Goal: Task Accomplishment & Management: Use online tool/utility

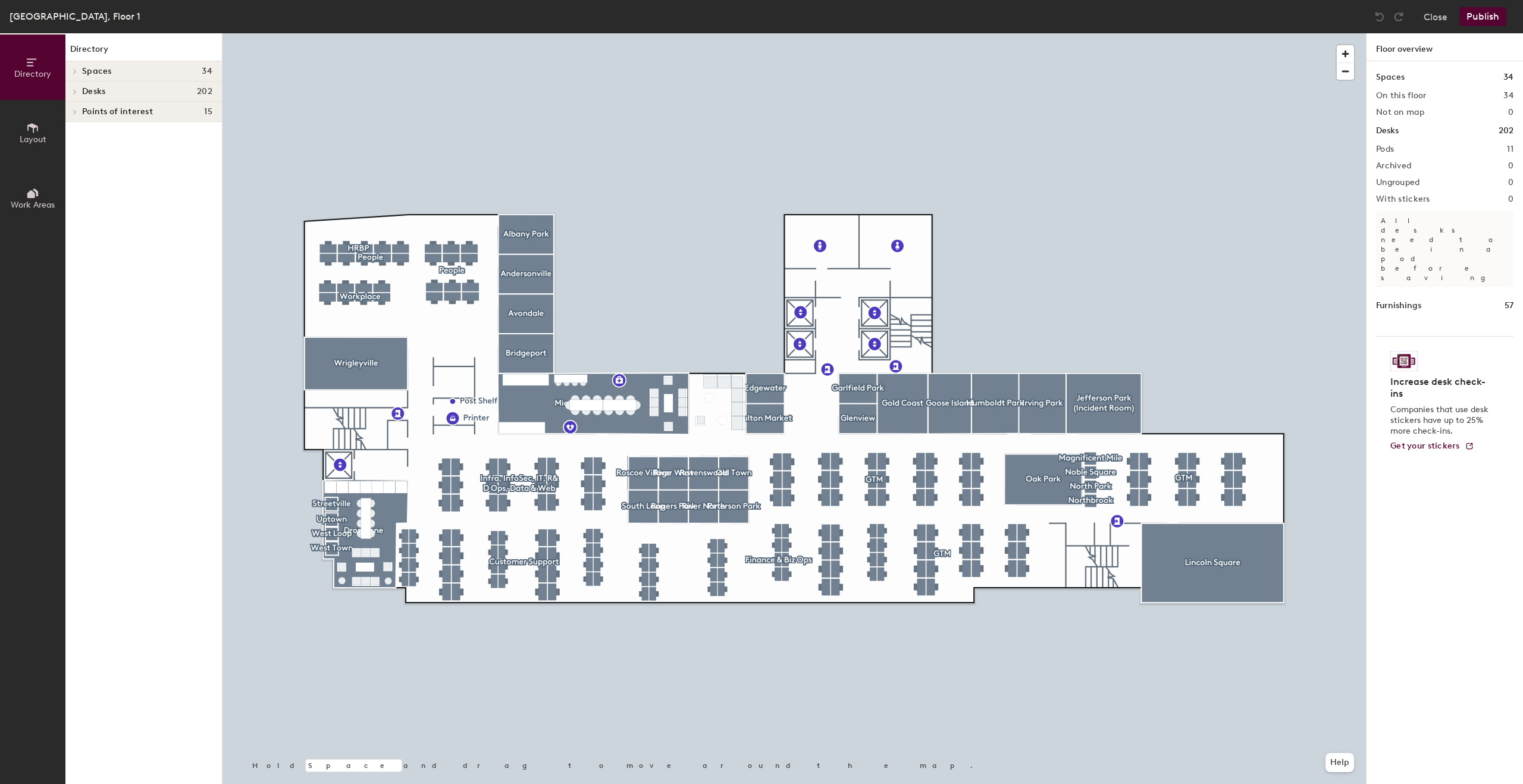
click at [37, 132] on icon at bounding box center [32, 127] width 13 height 13
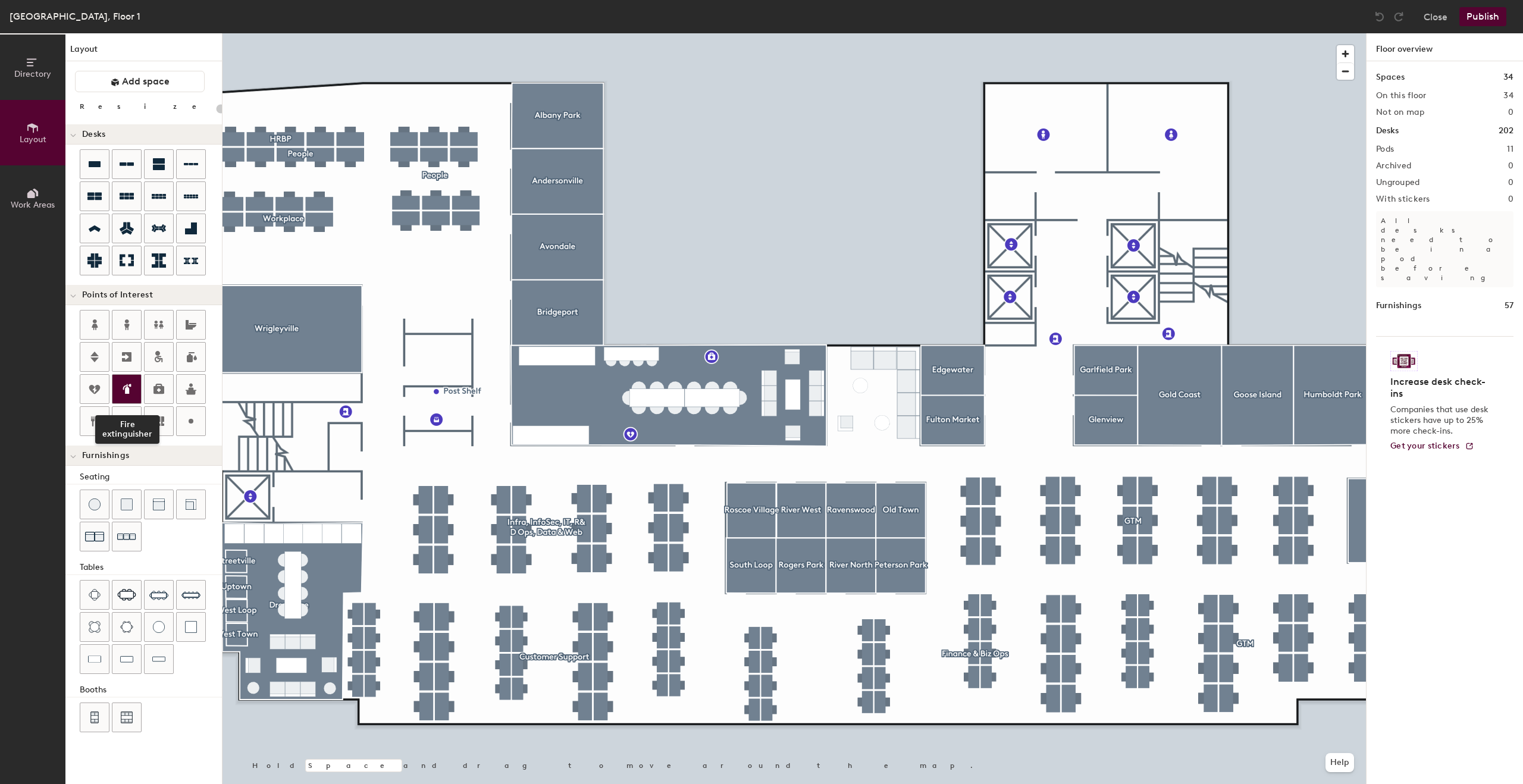
click at [128, 384] on icon at bounding box center [127, 389] width 14 height 14
click at [134, 388] on div at bounding box center [127, 389] width 29 height 29
click at [135, 384] on div at bounding box center [127, 389] width 29 height 29
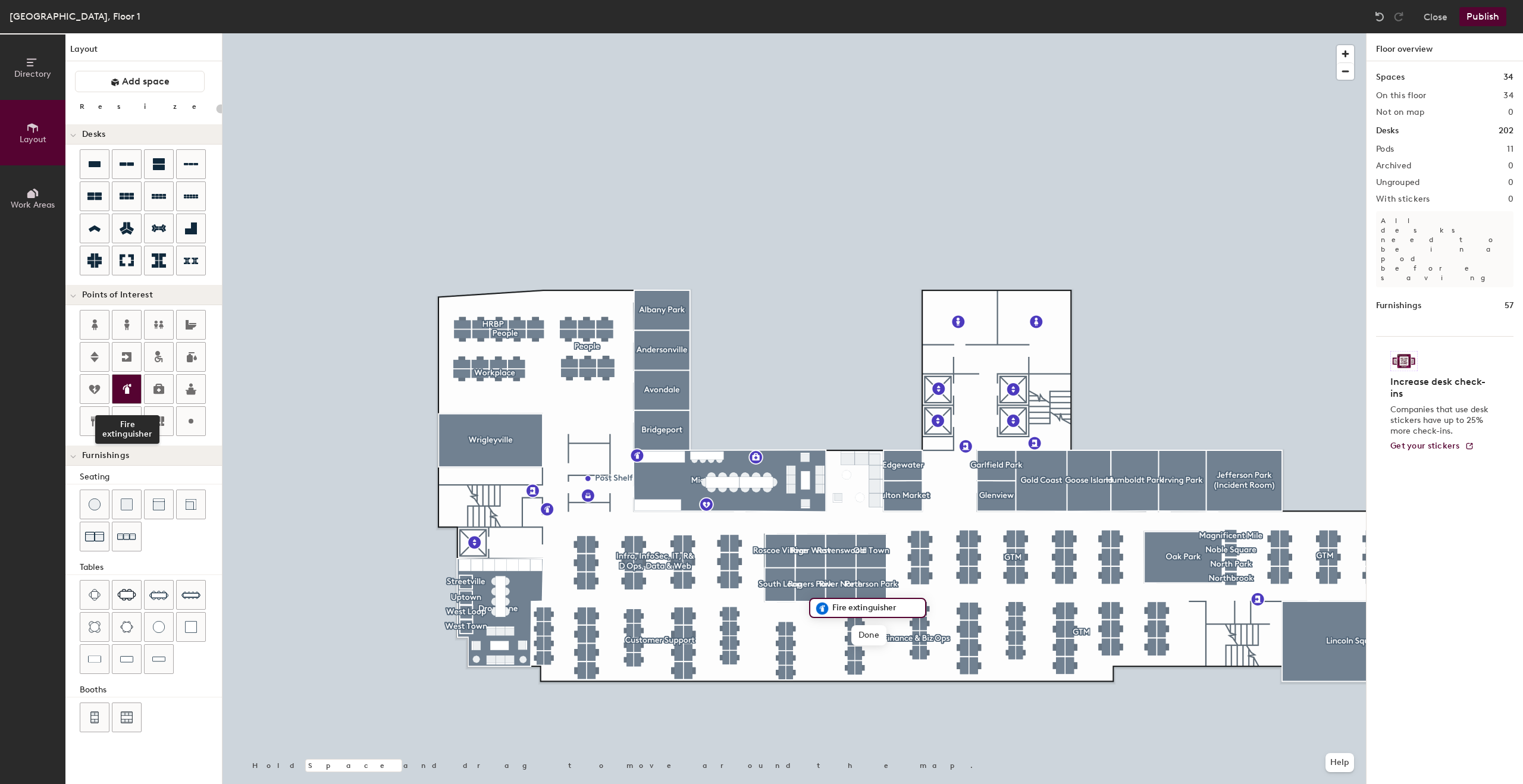
click at [132, 397] on div at bounding box center [127, 389] width 29 height 29
type input "20"
click at [125, 392] on icon at bounding box center [128, 389] width 6 height 10
click at [1502, 14] on button "Publish" at bounding box center [1482, 16] width 47 height 19
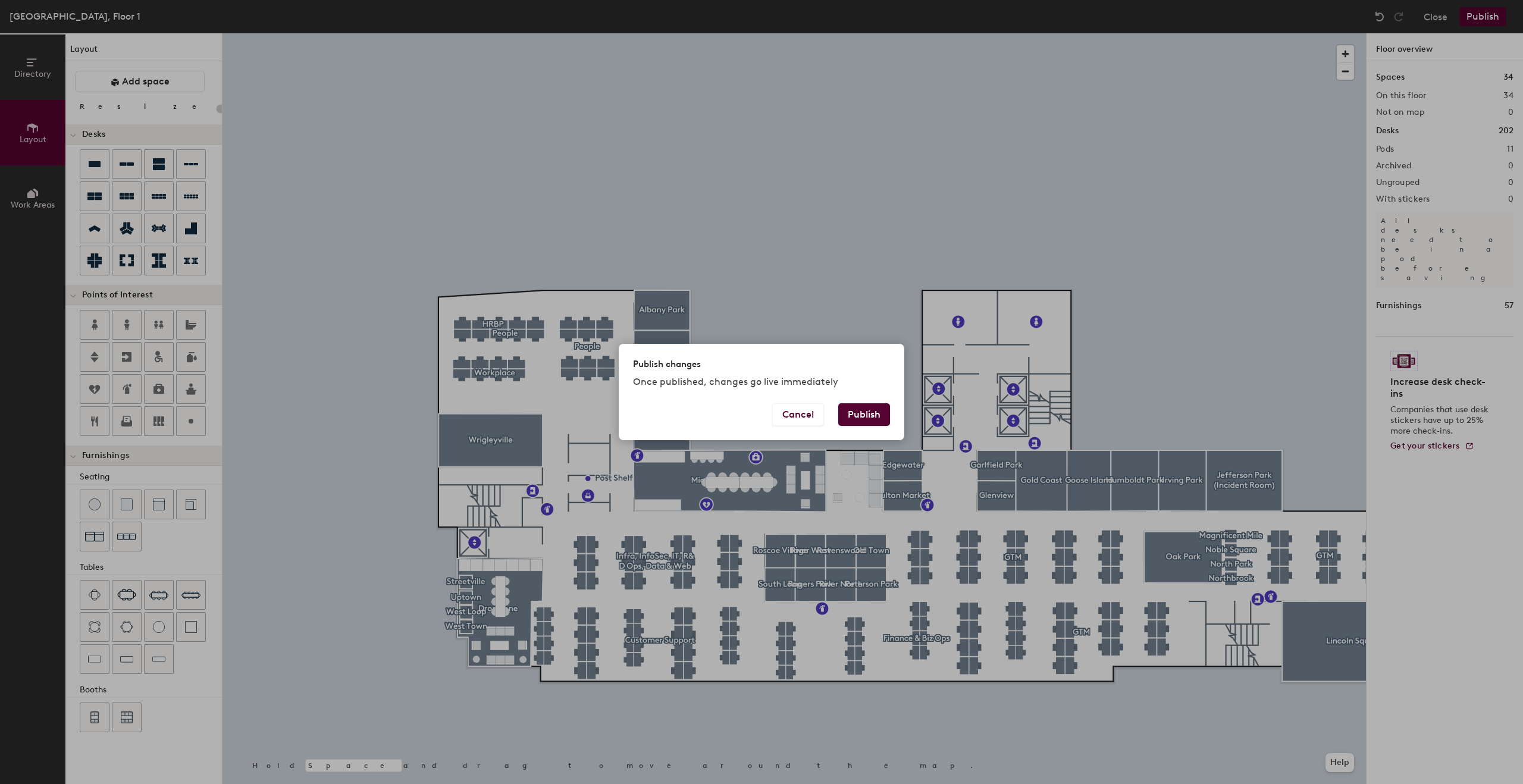
click at [875, 418] on button "Publish" at bounding box center [864, 414] width 52 height 22
type input "20"
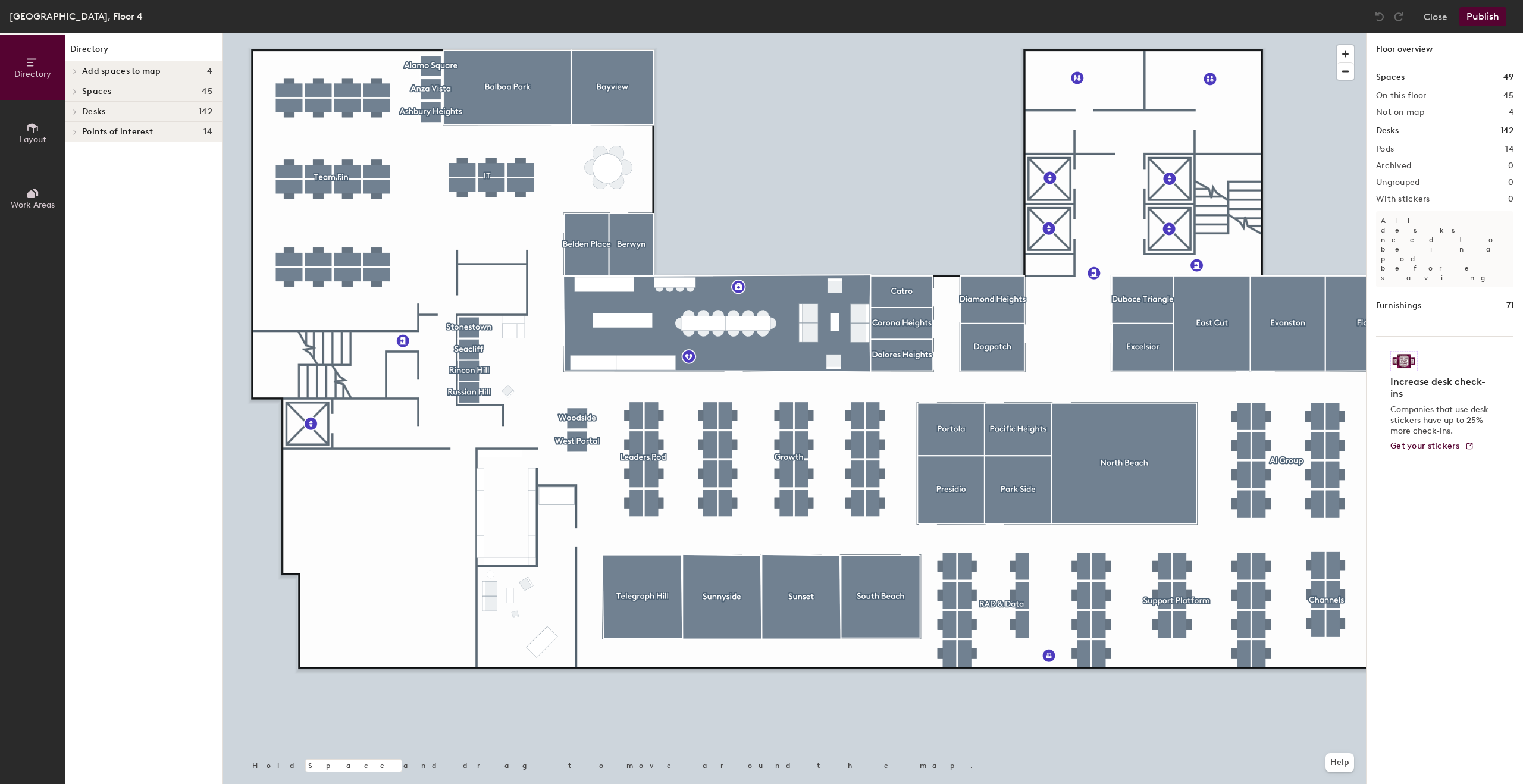
click at [39, 135] on span "Layout" at bounding box center [32, 139] width 27 height 10
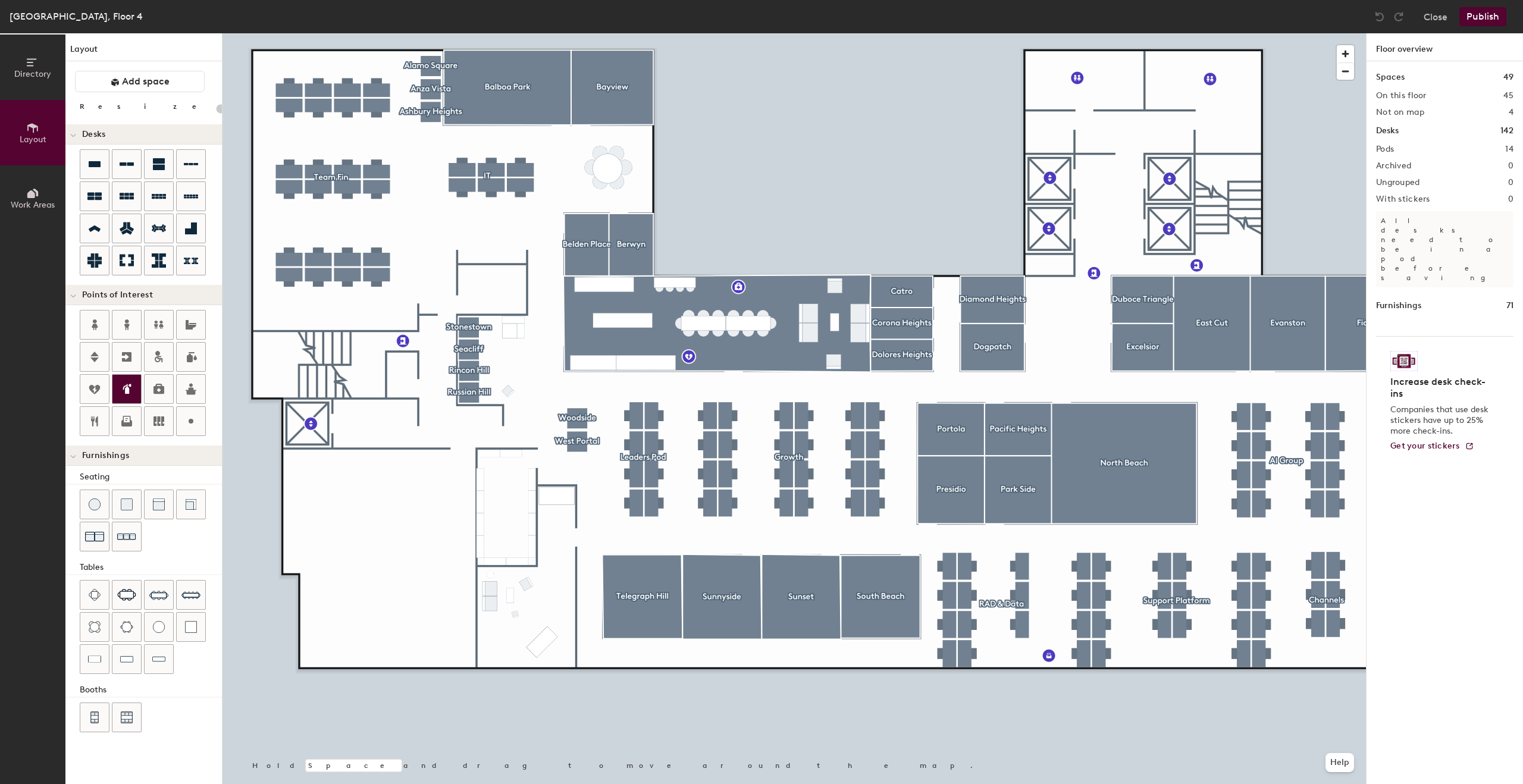
click at [137, 386] on div at bounding box center [127, 389] width 29 height 29
click at [122, 391] on icon at bounding box center [127, 389] width 14 height 14
click at [137, 386] on div at bounding box center [127, 389] width 29 height 29
click at [128, 393] on icon at bounding box center [128, 389] width 6 height 10
click at [128, 389] on icon at bounding box center [128, 389] width 6 height 10
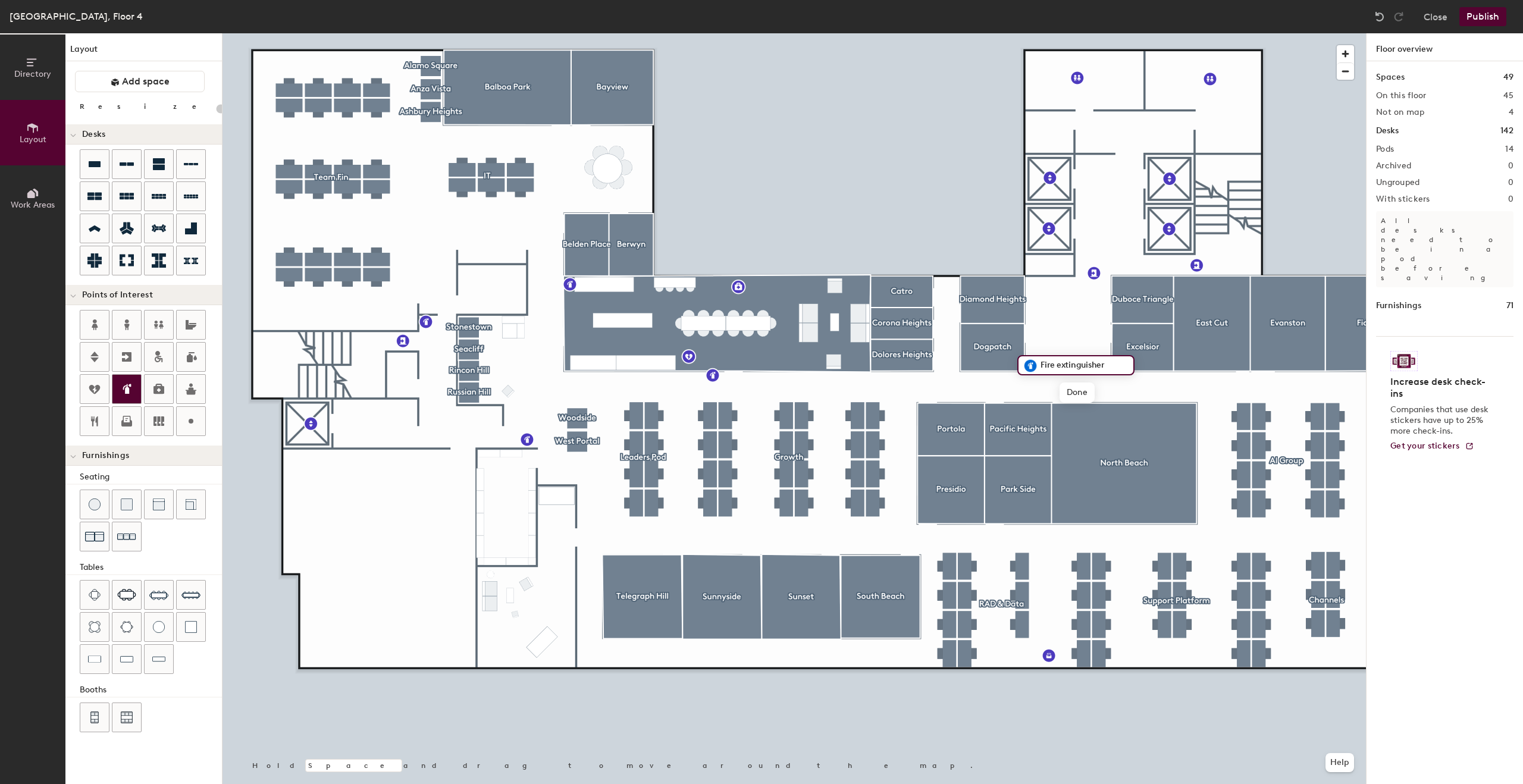
click at [136, 385] on div at bounding box center [127, 389] width 29 height 29
click at [134, 383] on div at bounding box center [127, 389] width 29 height 29
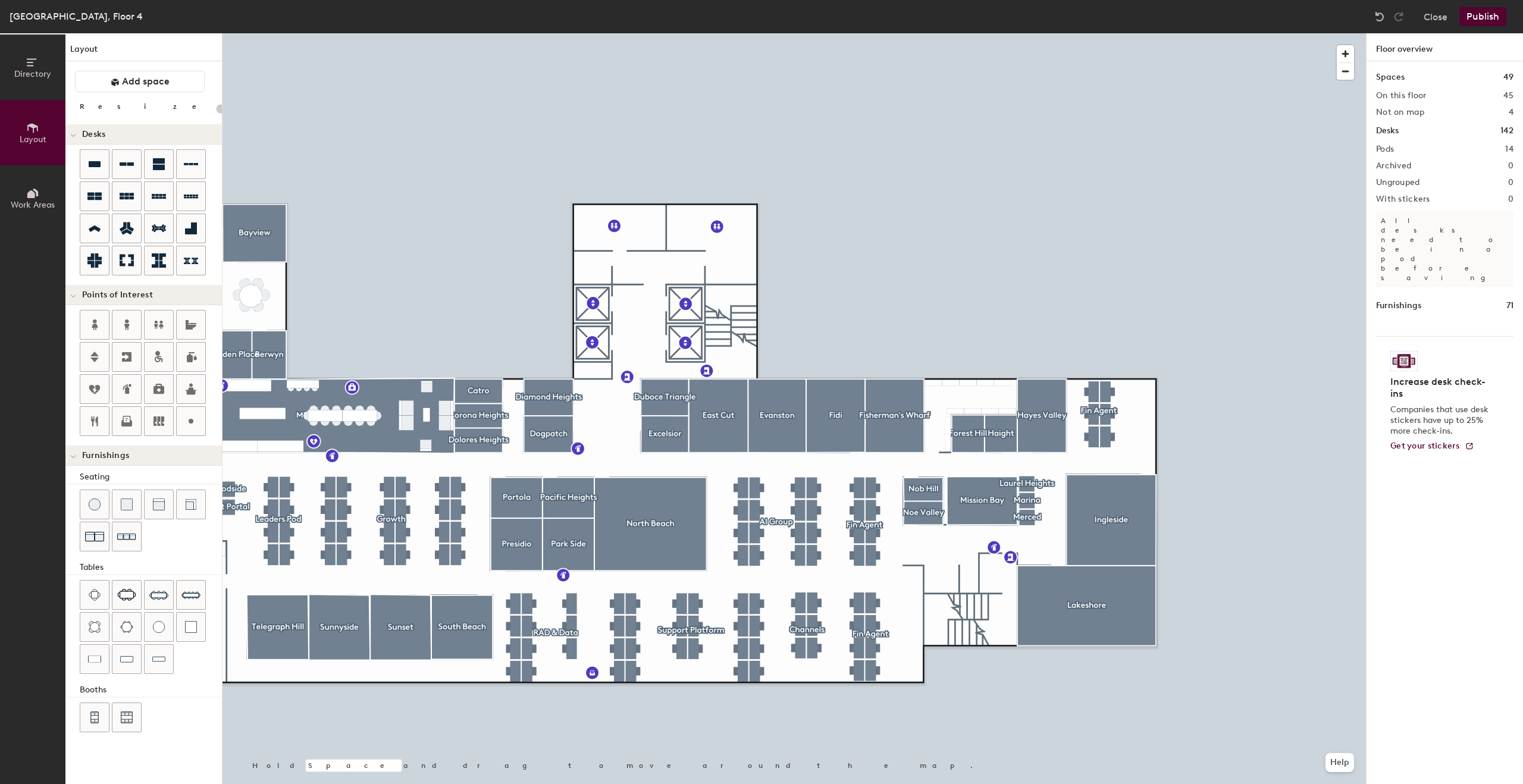
click at [1476, 14] on button "Publish" at bounding box center [1482, 16] width 47 height 19
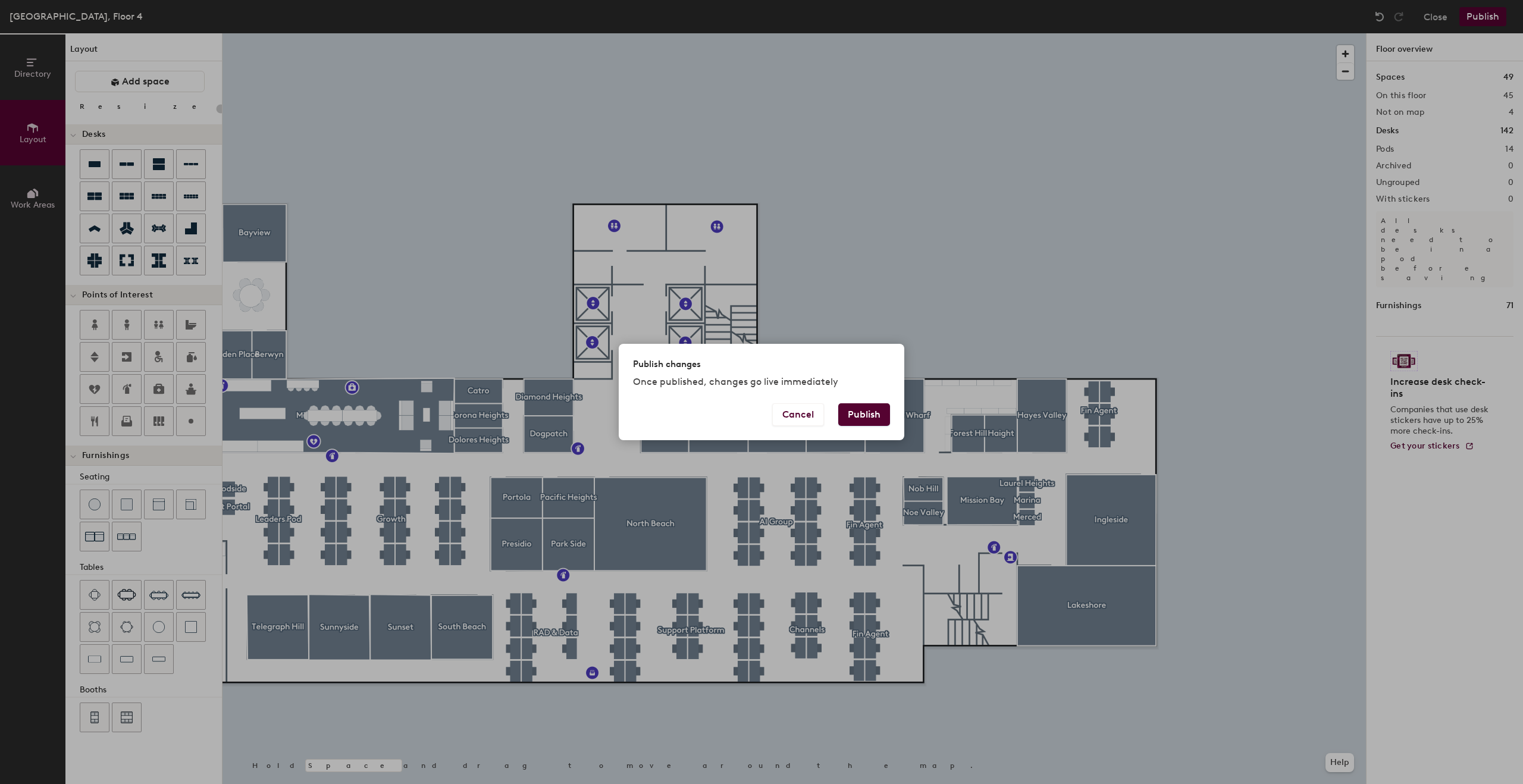
click at [863, 422] on button "Publish" at bounding box center [864, 414] width 52 height 22
type input "20"
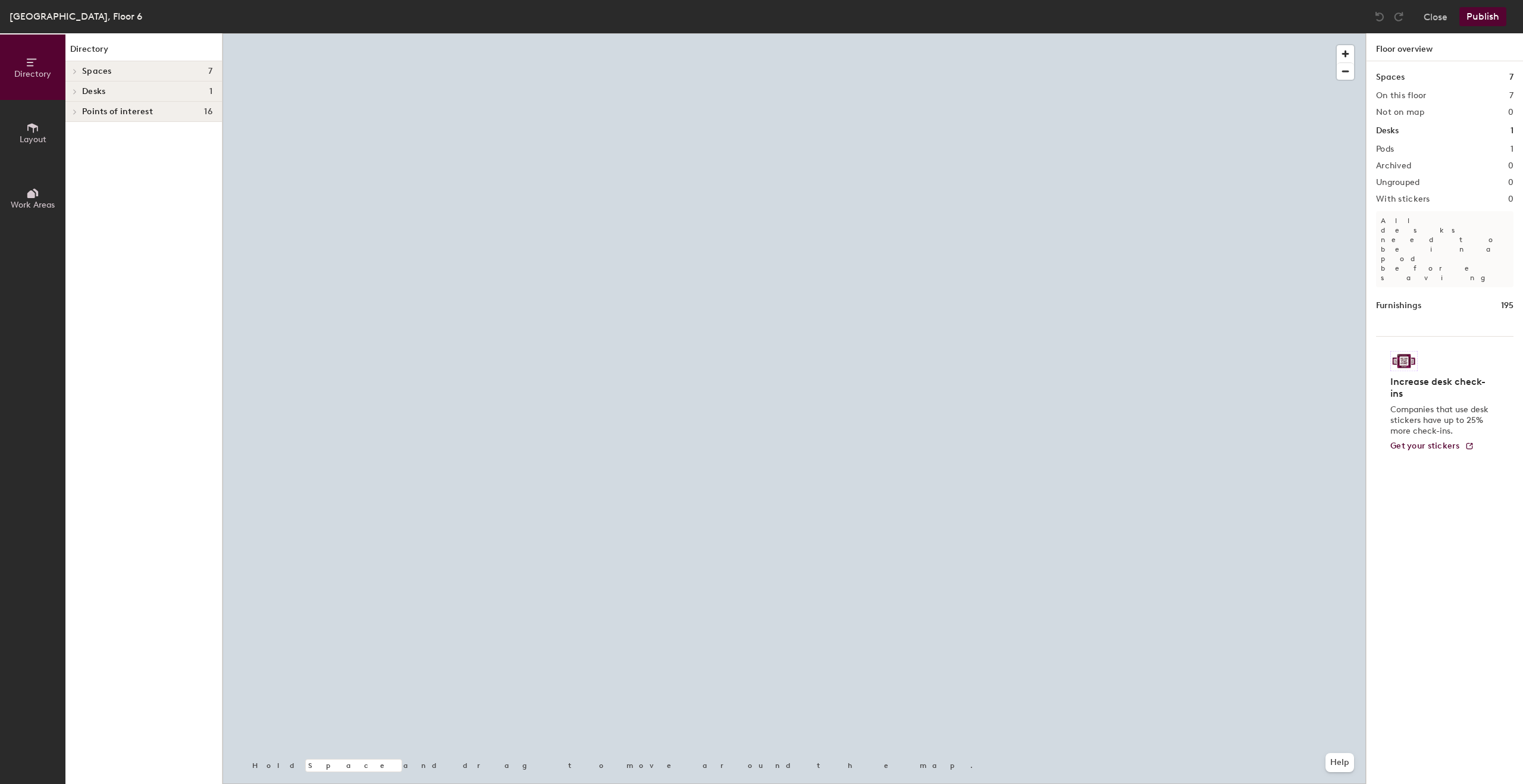
click at [46, 152] on button "Layout" at bounding box center [32, 132] width 66 height 66
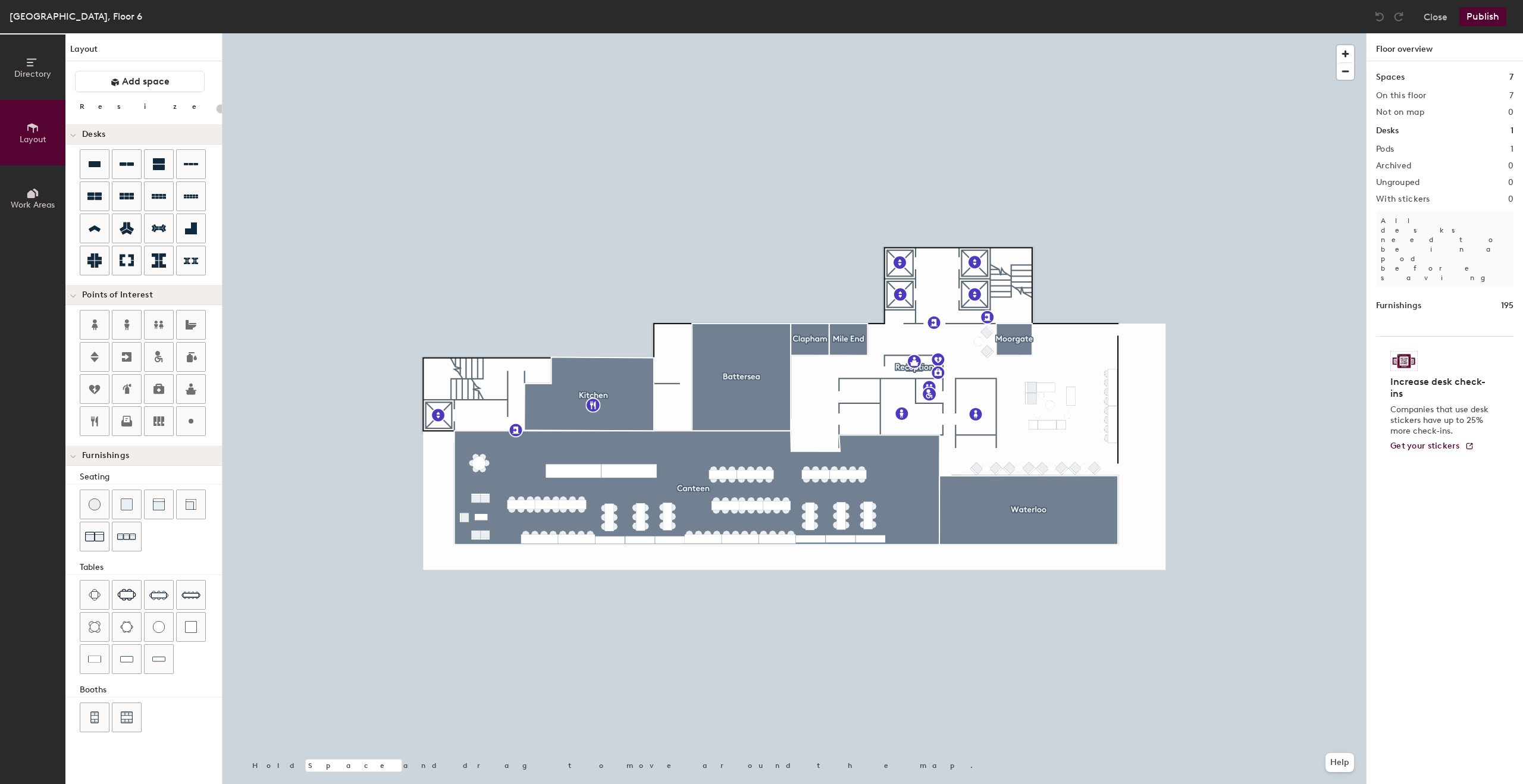
click at [42, 145] on button "Layout" at bounding box center [32, 132] width 66 height 66
click at [119, 374] on button at bounding box center [127, 389] width 30 height 30
click at [130, 391] on icon at bounding box center [127, 389] width 14 height 14
click at [120, 392] on icon at bounding box center [127, 389] width 14 height 14
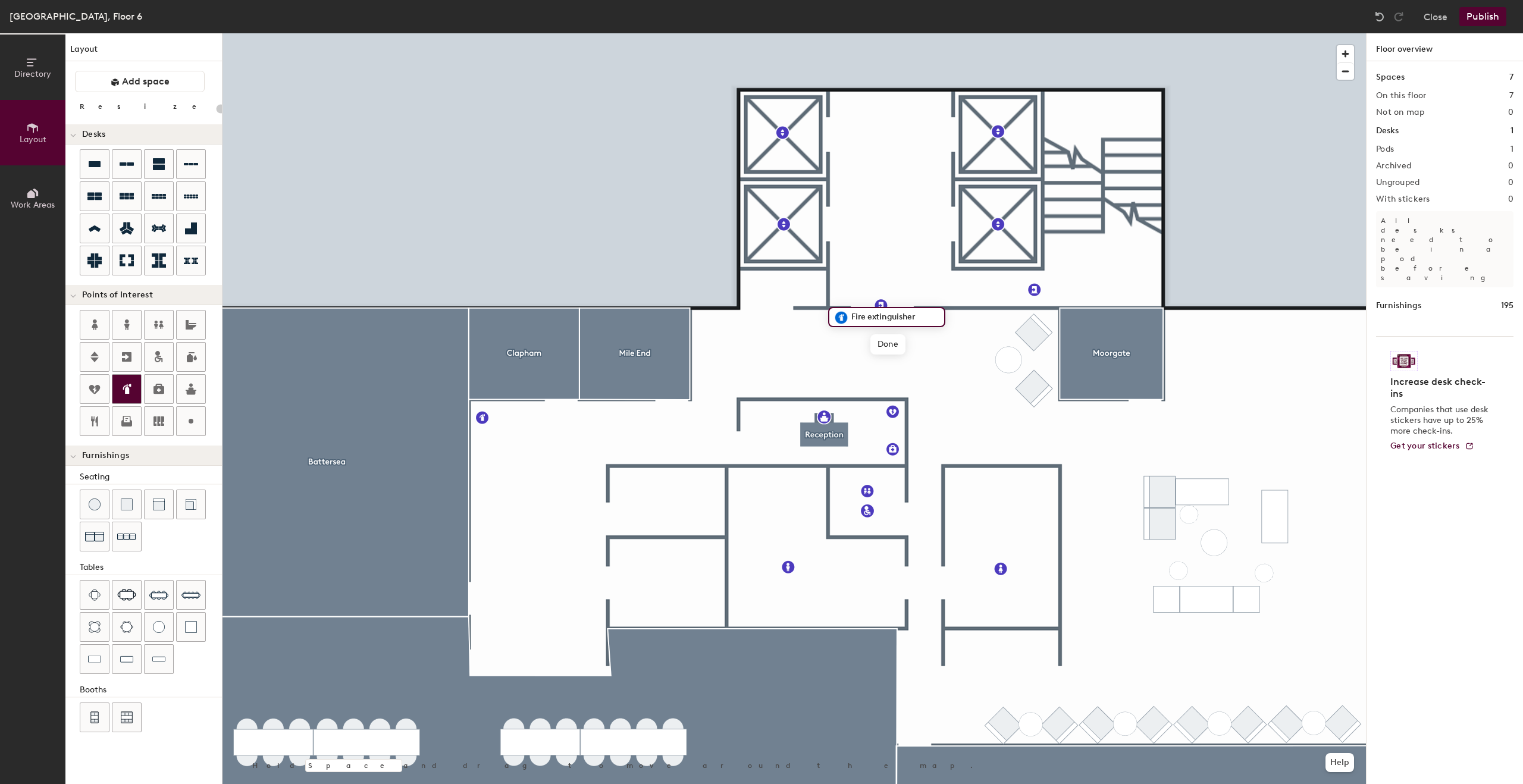
click at [133, 390] on icon at bounding box center [127, 389] width 14 height 14
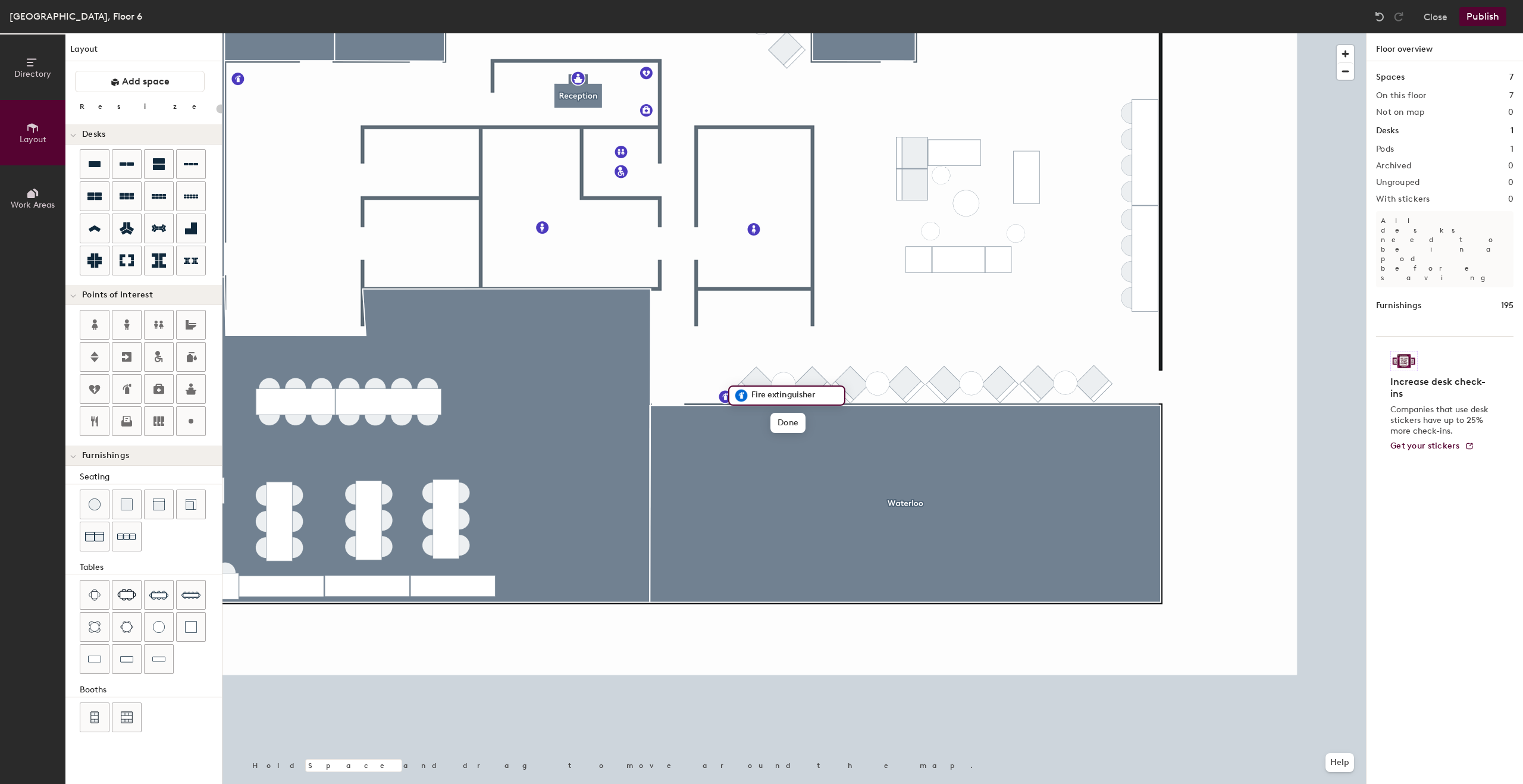
click at [1483, 17] on button "Publish" at bounding box center [1482, 16] width 47 height 19
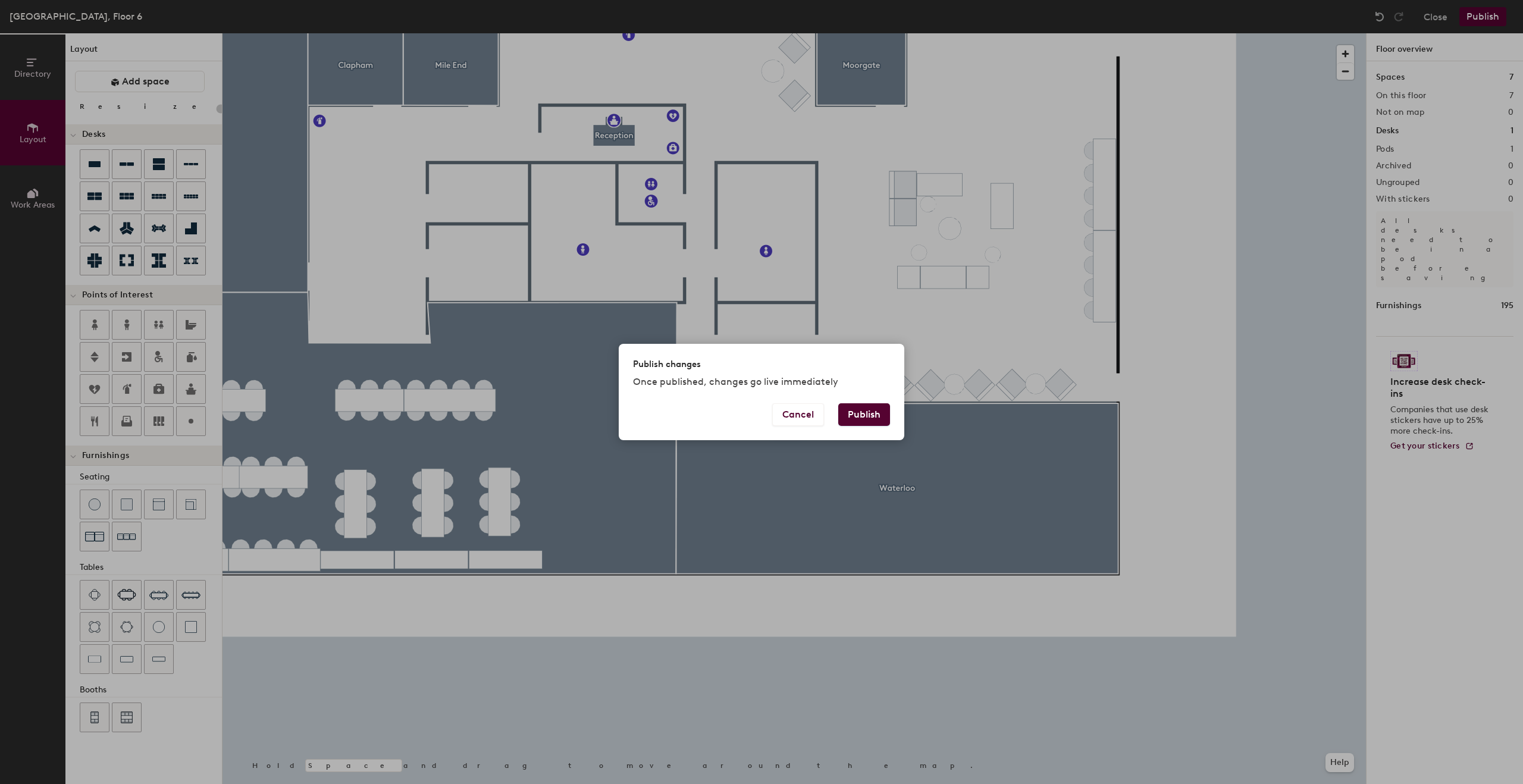
click at [860, 406] on button "Publish" at bounding box center [864, 414] width 52 height 22
type input "20"
